Goal: Task Accomplishment & Management: Use online tool/utility

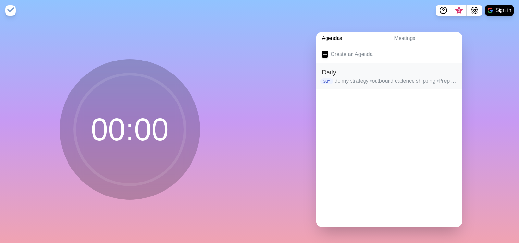
click at [337, 74] on h2 "Daily" at bounding box center [389, 72] width 135 height 10
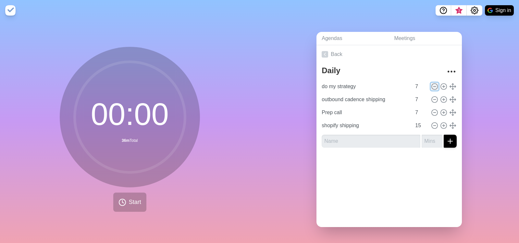
click at [434, 84] on icon at bounding box center [434, 86] width 7 height 7
type input "outbound cadence shipping"
type input "Prep call"
type input "shopify shipping"
type input "15"
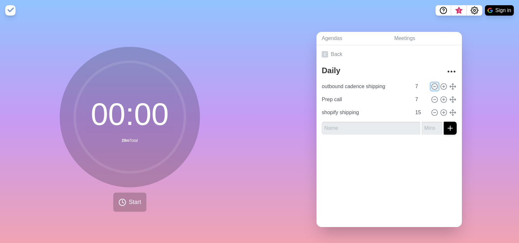
click at [434, 84] on icon at bounding box center [434, 86] width 7 height 7
type input "Prep call"
type input "shopify shipping"
type input "15"
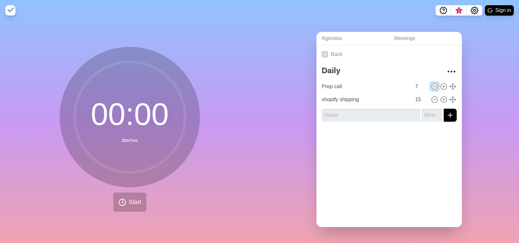
click at [434, 84] on icon at bounding box center [434, 86] width 7 height 7
type input "shopify shipping"
type input "15"
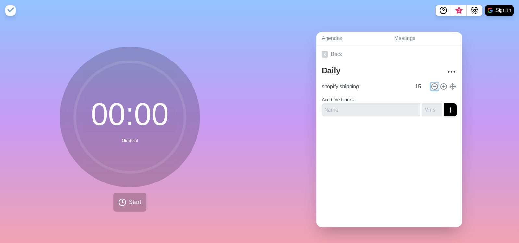
click at [434, 84] on icon at bounding box center [434, 86] width 7 height 7
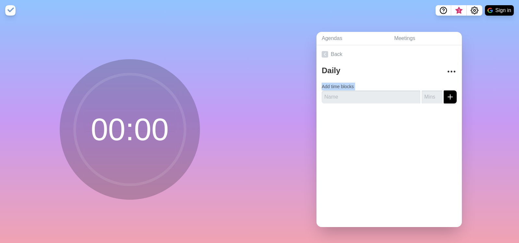
click at [434, 84] on form "Add time blocks" at bounding box center [389, 91] width 135 height 23
click at [378, 96] on input "text" at bounding box center [371, 96] width 99 height 13
type input "quick list"
click at [433, 95] on input "number" at bounding box center [432, 96] width 21 height 13
type input "5"
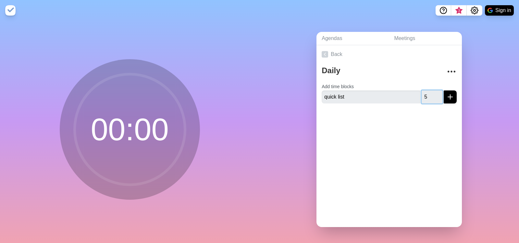
click at [444, 90] on button "submit" at bounding box center [450, 96] width 13 height 13
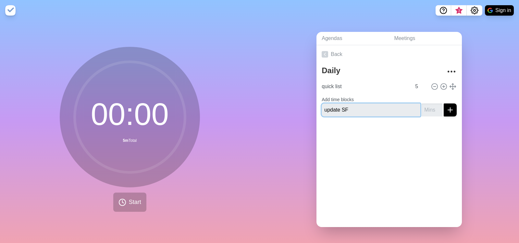
type input "update SF"
click at [426, 109] on input "number" at bounding box center [432, 109] width 21 height 13
type input "15"
click at [379, 135] on div at bounding box center [389, 134] width 145 height 26
click at [402, 112] on input "update SF" at bounding box center [371, 109] width 99 height 13
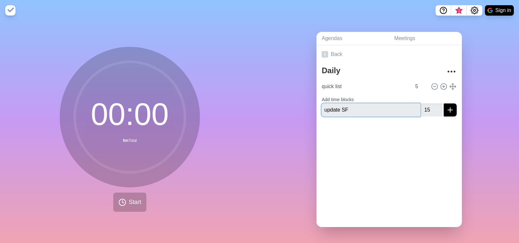
click at [444, 103] on button "submit" at bounding box center [450, 109] width 13 height 13
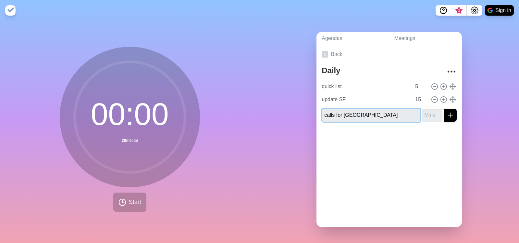
click at [346, 116] on input "calls for [GEOGRAPHIC_DATA]" at bounding box center [371, 114] width 99 height 13
type input "calls for EST"
click at [429, 117] on input "number" at bounding box center [432, 114] width 21 height 13
type input "30"
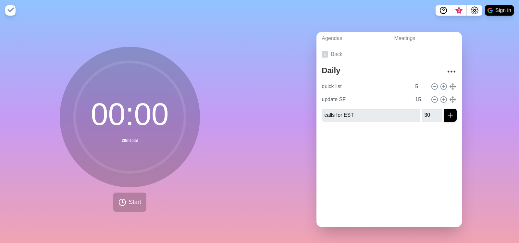
click at [384, 155] on div "Back Daily quick list 5 update SF 15 calls for EST 30" at bounding box center [389, 136] width 145 height 182
click at [390, 115] on input "calls for EST" at bounding box center [371, 114] width 99 height 13
click at [444, 108] on button "submit" at bounding box center [450, 114] width 13 height 13
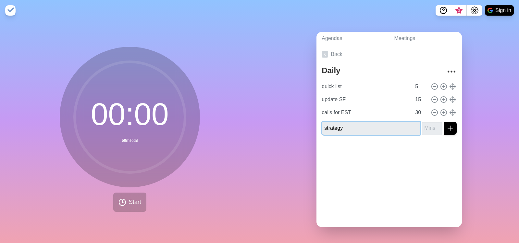
type input "strategy"
click at [425, 129] on input "number" at bounding box center [432, 127] width 21 height 13
type input "15"
click at [444, 121] on button "submit" at bounding box center [450, 127] width 13 height 13
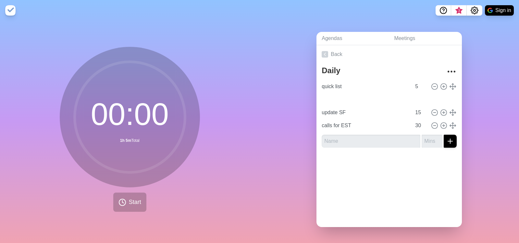
type input "strategy"
type input "update SF"
type input "15"
type input "calls for EST"
type input "30"
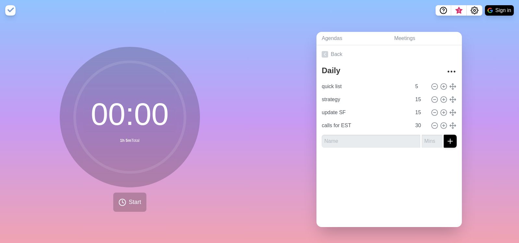
click at [125, 212] on div "00 : 00 1h 5m Total Start" at bounding box center [130, 132] width 260 height 222
click at [125, 206] on icon at bounding box center [123, 202] width 8 height 8
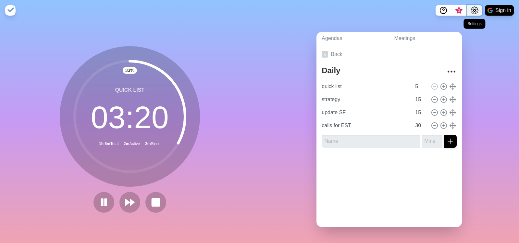
click at [474, 11] on circle "Settings" at bounding box center [475, 10] width 2 height 2
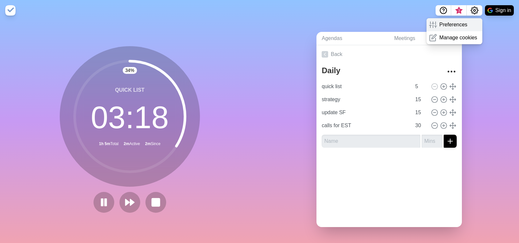
click at [451, 23] on p "Preferences" at bounding box center [454, 25] width 28 height 8
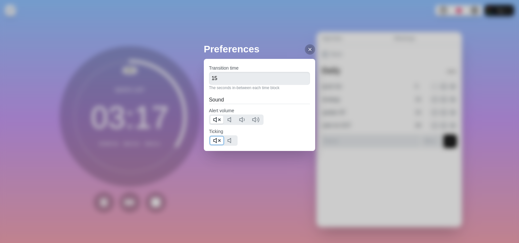
click at [221, 141] on icon at bounding box center [217, 140] width 8 height 8
click at [308, 50] on icon at bounding box center [310, 49] width 5 height 5
